Goal: Find contact information: Find contact information

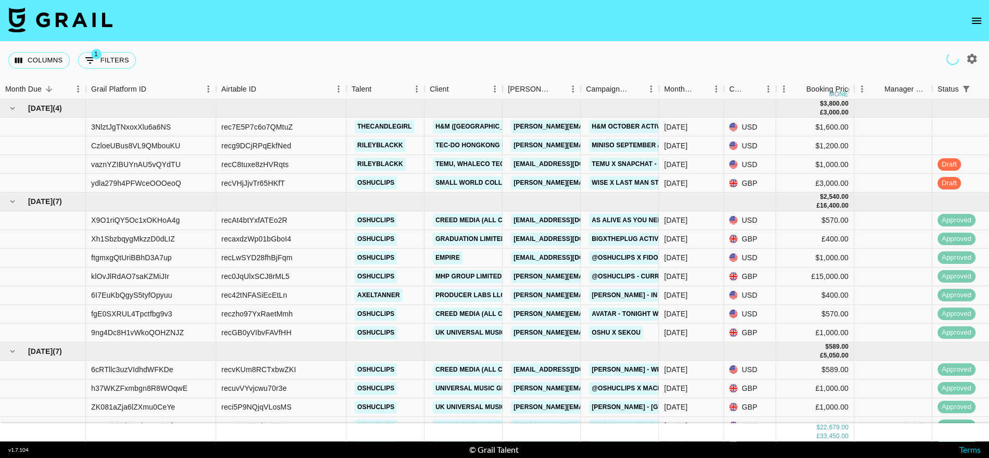
click at [979, 21] on icon "open drawer" at bounding box center [976, 21] width 12 height 12
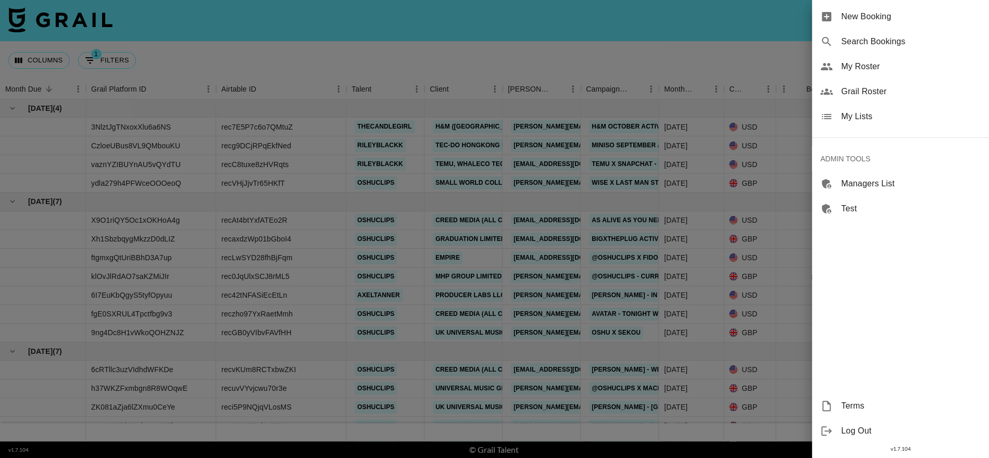
click at [866, 96] on span "Grail Roster" at bounding box center [911, 91] width 140 height 12
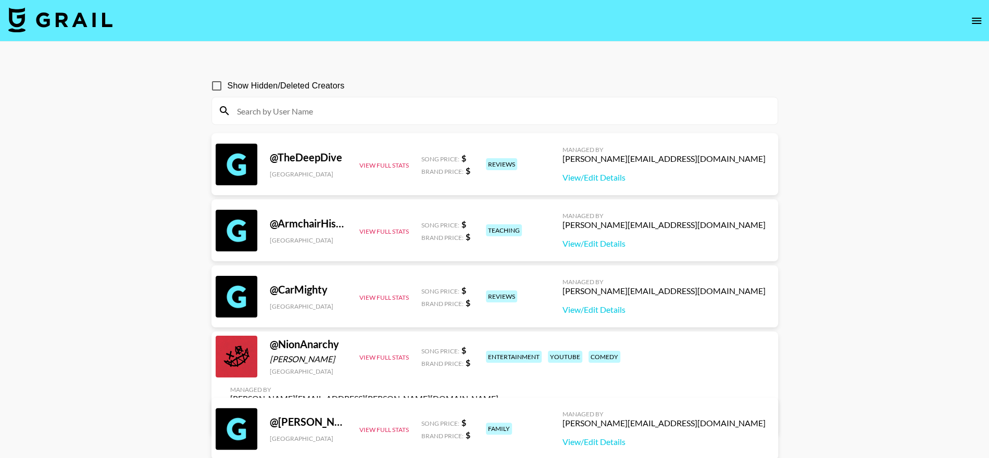
click at [281, 106] on input at bounding box center [501, 111] width 540 height 17
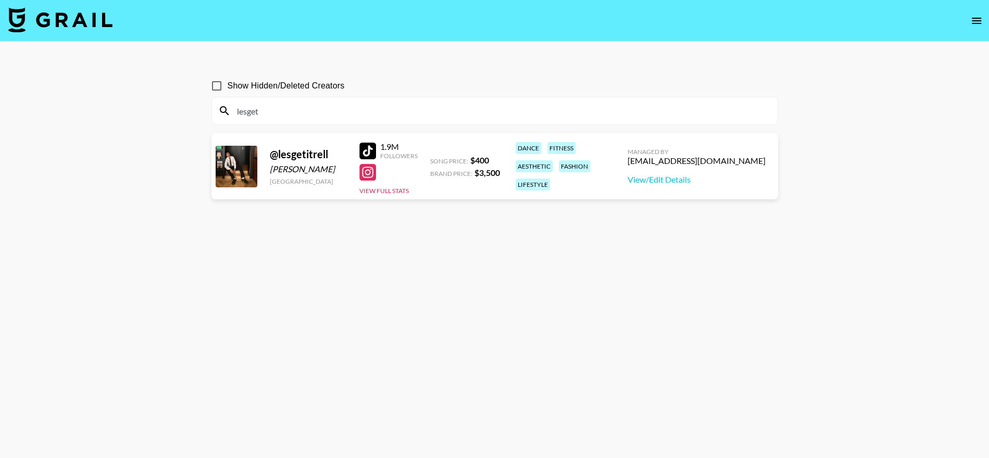
type input "lesget"
click at [702, 157] on div "[EMAIL_ADDRESS][DOMAIN_NAME]" at bounding box center [696, 161] width 138 height 10
copy div "[EMAIL_ADDRESS][DOMAIN_NAME]"
